Goal: Task Accomplishment & Management: Use online tool/utility

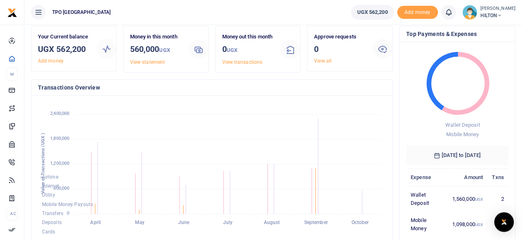
scroll to position [42, 0]
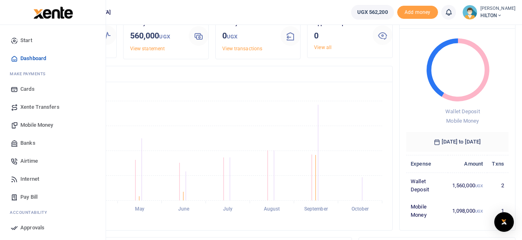
click at [23, 161] on span "Airtime" at bounding box center [29, 161] width 18 height 8
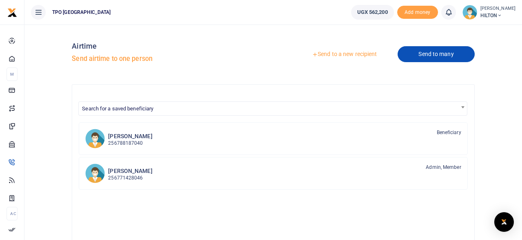
click at [434, 57] on link "Send to many" at bounding box center [436, 54] width 77 height 16
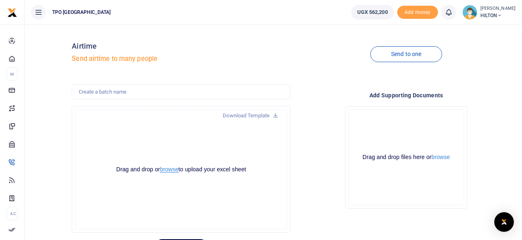
click at [168, 171] on button "browse" at bounding box center [169, 169] width 18 height 6
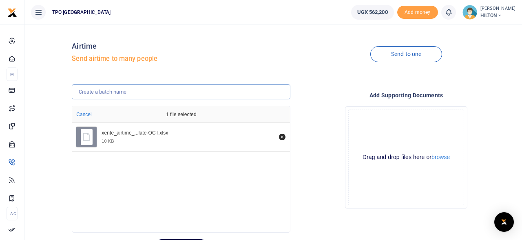
click at [127, 91] on input "text" at bounding box center [181, 92] width 219 height 16
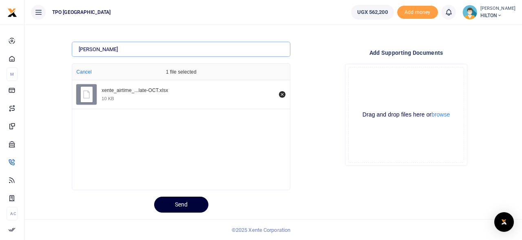
type input "STROMME"
click at [182, 206] on button "Send" at bounding box center [181, 204] width 54 height 16
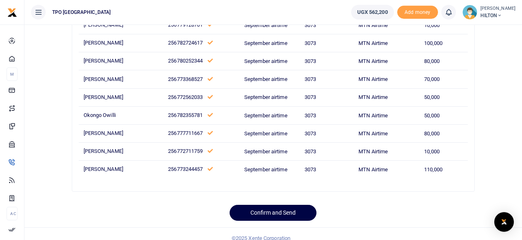
scroll to position [107, 0]
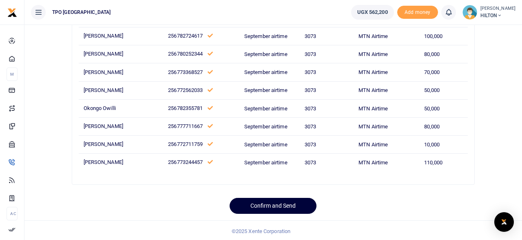
click at [274, 202] on button "Confirm and Send" at bounding box center [273, 206] width 87 height 16
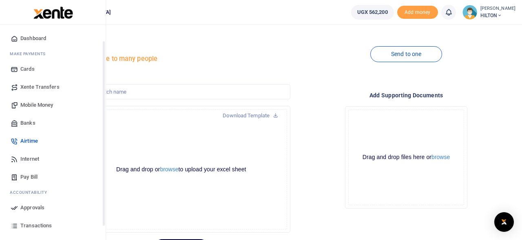
scroll to position [39, 0]
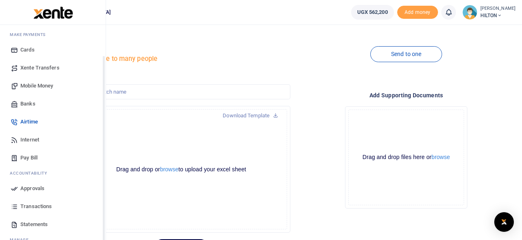
click at [32, 189] on span "Approvals" at bounding box center [32, 188] width 24 height 8
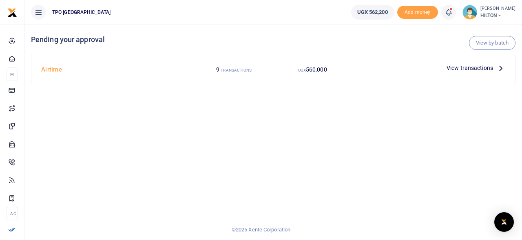
click at [466, 67] on span "View transactions" at bounding box center [470, 67] width 47 height 9
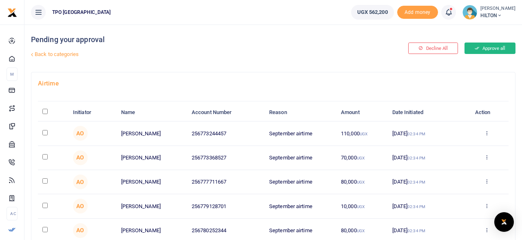
click at [485, 48] on button "Approve all" at bounding box center [490, 47] width 51 height 11
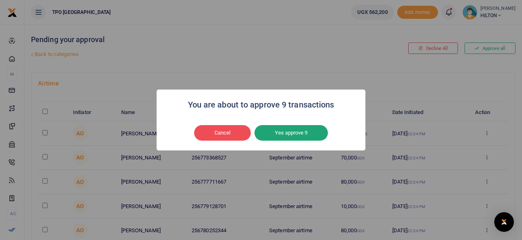
click at [289, 132] on button "Yes approve 9" at bounding box center [291, 133] width 73 height 16
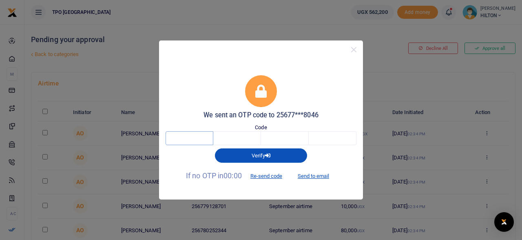
click at [193, 135] on input "text" at bounding box center [190, 138] width 48 height 14
type input "4"
type input "3"
type input "2"
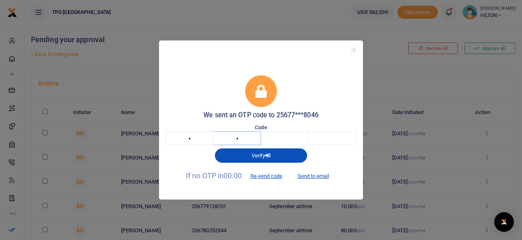
type input "3"
type input "9"
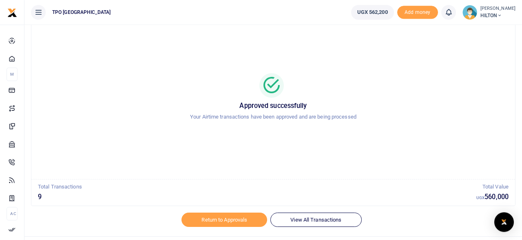
scroll to position [41, 0]
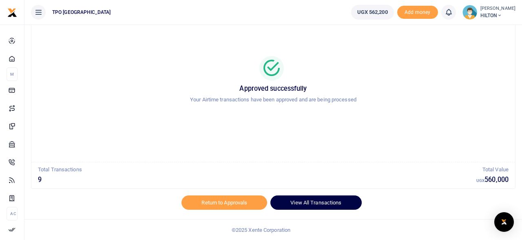
click at [311, 202] on link "View All Transactions" at bounding box center [316, 202] width 91 height 14
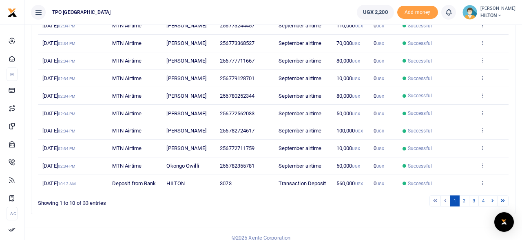
scroll to position [128, 0]
